Goal: Book appointment/travel/reservation

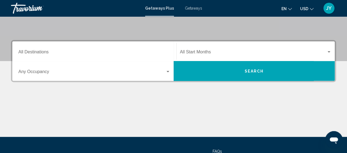
scroll to position [110, 0]
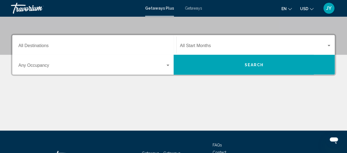
click at [191, 9] on span "Getaways" at bounding box center [193, 8] width 17 height 4
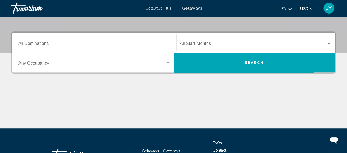
scroll to position [117, 0]
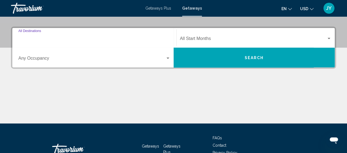
click at [74, 40] on input "Destination All Destinations" at bounding box center [94, 39] width 152 height 5
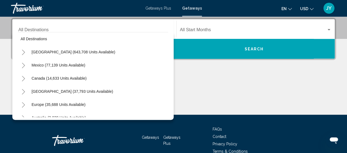
scroll to position [0, 0]
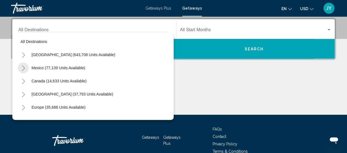
click at [24, 67] on icon "Toggle Mexico (77,139 units available)" at bounding box center [23, 67] width 3 height 5
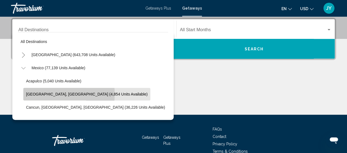
click at [30, 94] on span "[GEOGRAPHIC_DATA], [GEOGRAPHIC_DATA] (4,854 units available)" at bounding box center [86, 94] width 121 height 4
type input "**********"
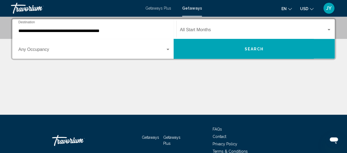
click at [225, 34] on div "Start Month All Start Months" at bounding box center [256, 29] width 152 height 17
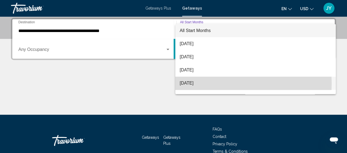
click at [188, 84] on span "[DATE]" at bounding box center [255, 83] width 152 height 13
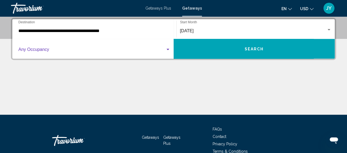
click at [168, 50] on div "Search widget" at bounding box center [167, 49] width 5 height 4
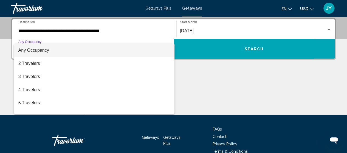
click at [190, 64] on div at bounding box center [173, 76] width 347 height 153
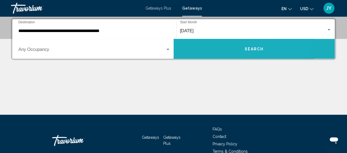
click at [253, 47] on span "Search" at bounding box center [253, 49] width 19 height 4
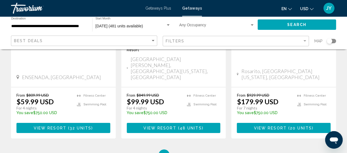
scroll to position [789, 0]
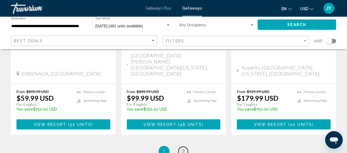
click at [182, 148] on span "2" at bounding box center [183, 151] width 3 height 6
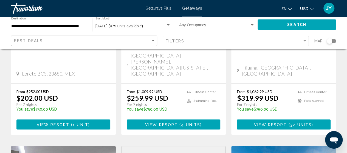
scroll to position [142, 0]
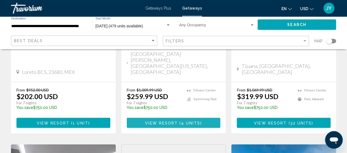
click at [153, 121] on span "View Resort" at bounding box center [161, 123] width 33 height 4
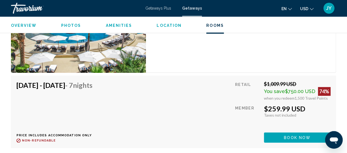
scroll to position [1049, 0]
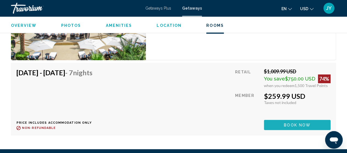
click at [302, 123] on span "Book now" at bounding box center [297, 125] width 27 height 4
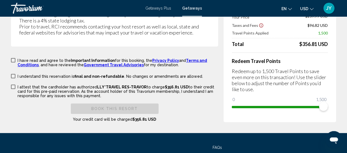
scroll to position [1064, 0]
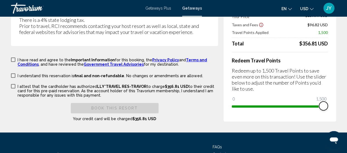
click at [325, 102] on span "Main content" at bounding box center [323, 106] width 9 height 9
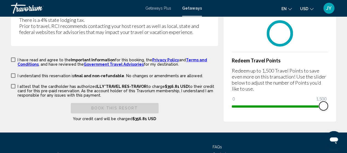
click at [325, 102] on span "Main content" at bounding box center [323, 106] width 9 height 9
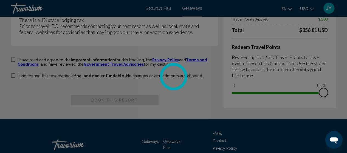
click at [325, 88] on span "Main content" at bounding box center [323, 92] width 9 height 9
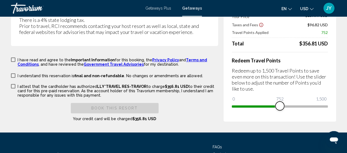
drag, startPoint x: 323, startPoint y: 77, endPoint x: 279, endPoint y: 84, distance: 43.8
click at [279, 84] on div "Price Summary Retail Price $1,009.99 USD Your Price $259.99 USD Taxes and Fees …" at bounding box center [279, 51] width 112 height 141
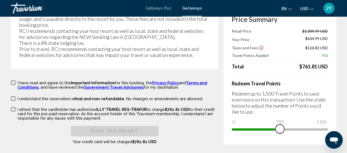
scroll to position [1083, 0]
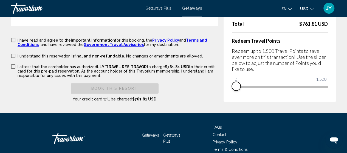
drag, startPoint x: 278, startPoint y: 59, endPoint x: 213, endPoint y: 69, distance: 65.9
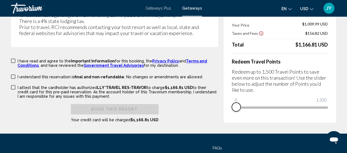
scroll to position [1072, 0]
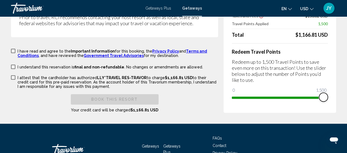
drag, startPoint x: 235, startPoint y: 71, endPoint x: 345, endPoint y: 54, distance: 111.7
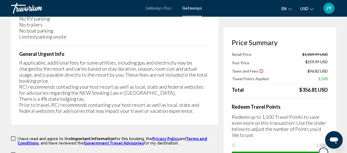
scroll to position [985, 0]
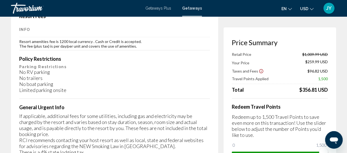
scroll to position [946, 0]
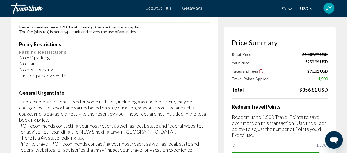
click at [156, 9] on span "Getaways Plus" at bounding box center [158, 8] width 26 height 4
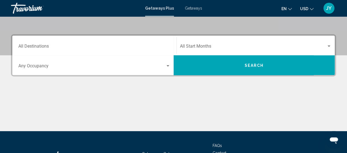
scroll to position [110, 0]
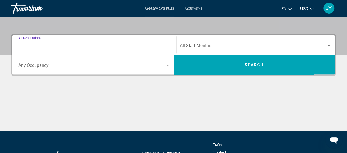
click at [64, 47] on input "Destination All Destinations" at bounding box center [94, 46] width 152 height 5
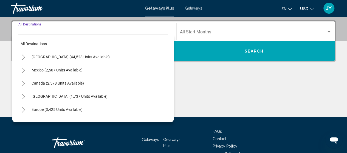
scroll to position [125, 0]
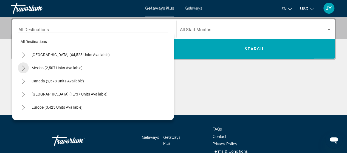
click at [23, 69] on icon "Toggle Mexico (2,507 units available)" at bounding box center [23, 67] width 3 height 5
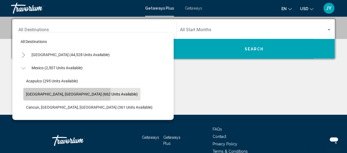
click at [36, 92] on span "[GEOGRAPHIC_DATA], [GEOGRAPHIC_DATA] (662 units available)" at bounding box center [82, 94] width 112 height 4
type input "**********"
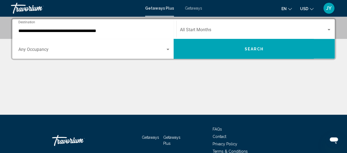
click at [255, 27] on div "Start Month All Start Months" at bounding box center [256, 29] width 152 height 17
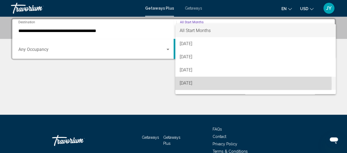
click at [196, 84] on span "[DATE]" at bounding box center [255, 83] width 152 height 13
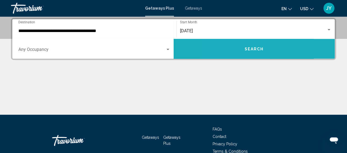
click at [233, 47] on button "Search" at bounding box center [253, 49] width 161 height 20
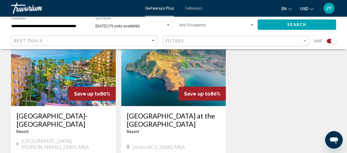
scroll to position [669, 0]
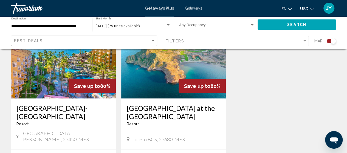
click at [53, 69] on img "Main content" at bounding box center [63, 55] width 105 height 88
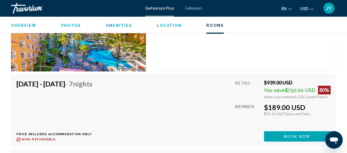
scroll to position [1115, 0]
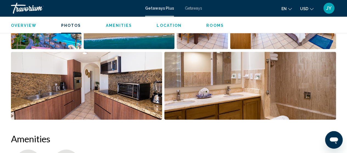
scroll to position [425, 0]
